Goal: Task Accomplishment & Management: Use online tool/utility

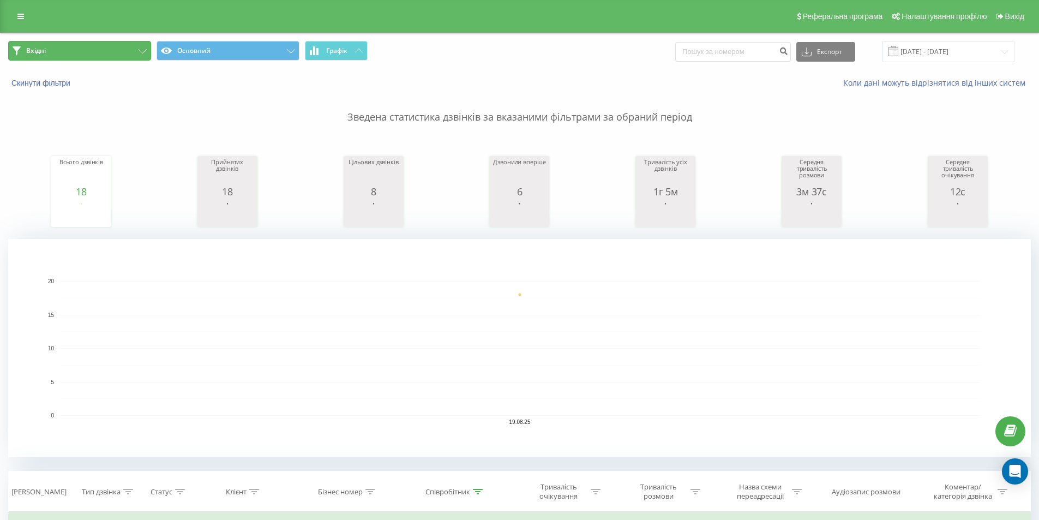
drag, startPoint x: 106, startPoint y: 54, endPoint x: 101, endPoint y: 69, distance: 16.0
click at [106, 55] on button "Вхідні" at bounding box center [79, 51] width 143 height 20
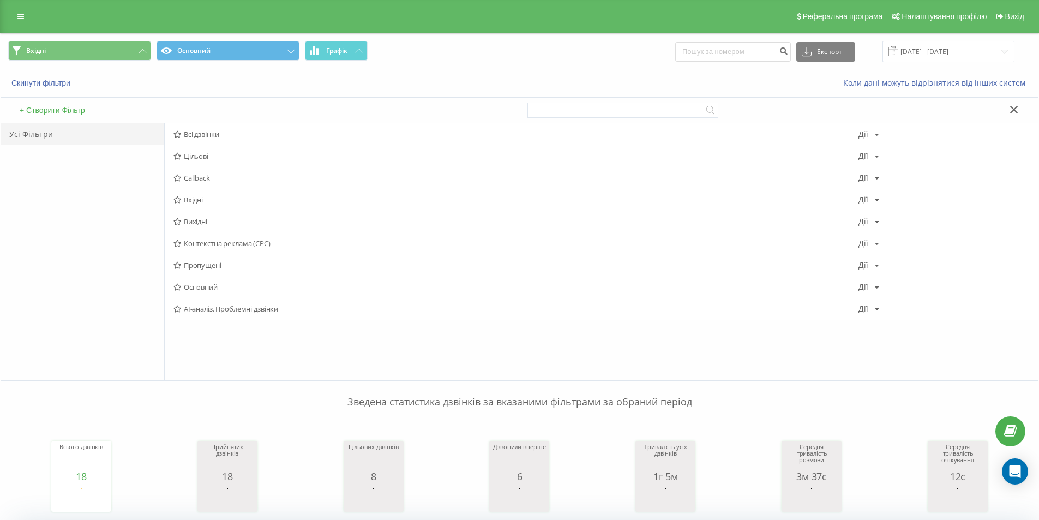
click at [204, 220] on span "Вихідні" at bounding box center [515, 222] width 685 height 8
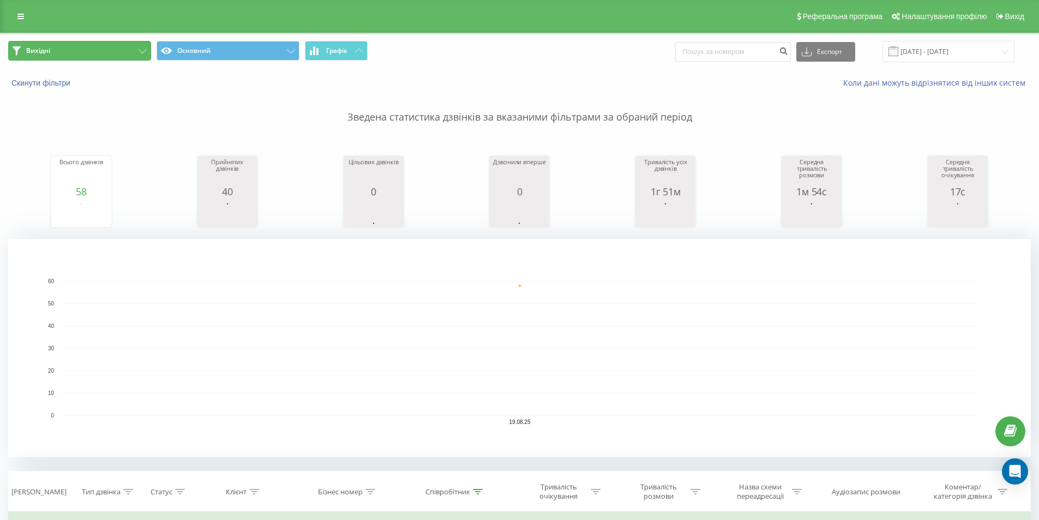
click at [134, 51] on button "Вихідні" at bounding box center [79, 51] width 143 height 20
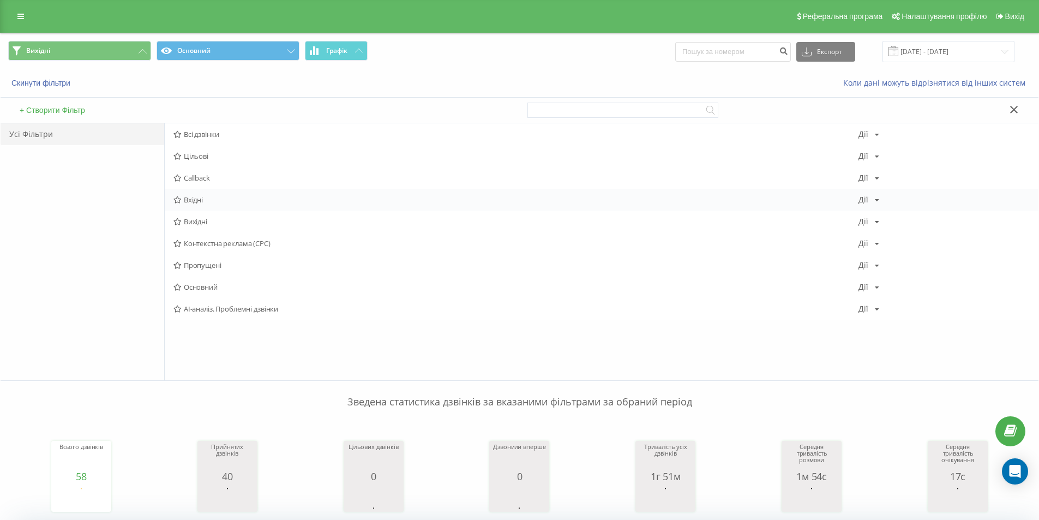
click at [200, 202] on span "Вхідні" at bounding box center [515, 200] width 685 height 8
